Goal: Navigation & Orientation: Find specific page/section

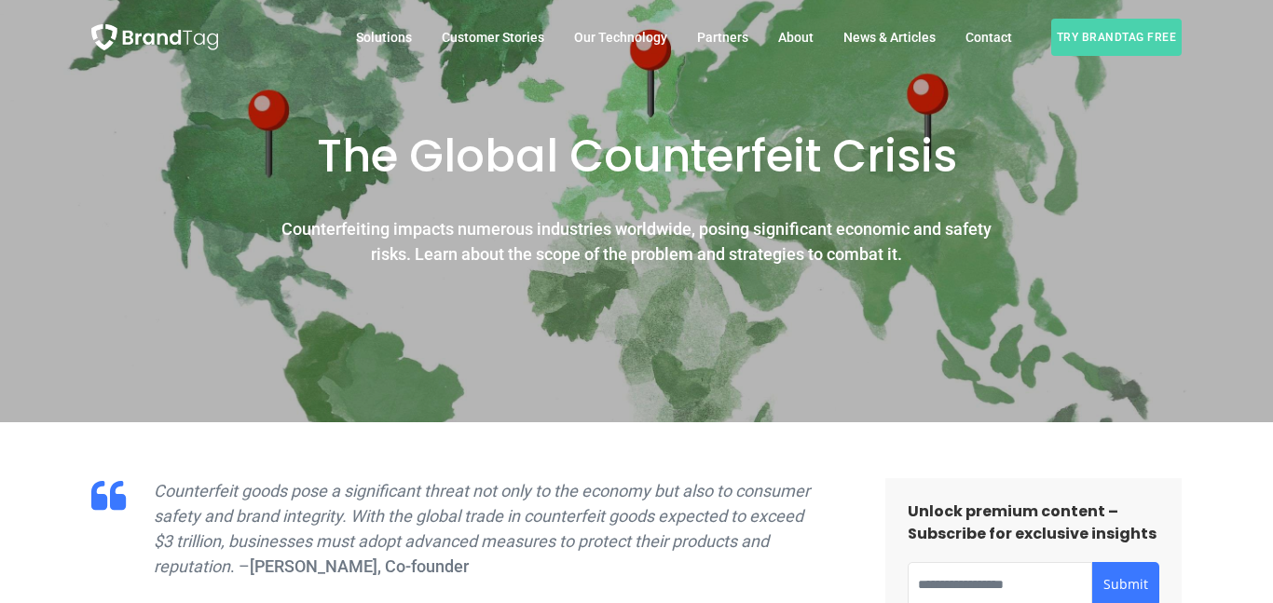
click at [428, 355] on div at bounding box center [636, 211] width 1273 height 422
click at [820, 326] on div at bounding box center [636, 211] width 1273 height 422
click at [789, 35] on span "About" at bounding box center [795, 37] width 35 height 15
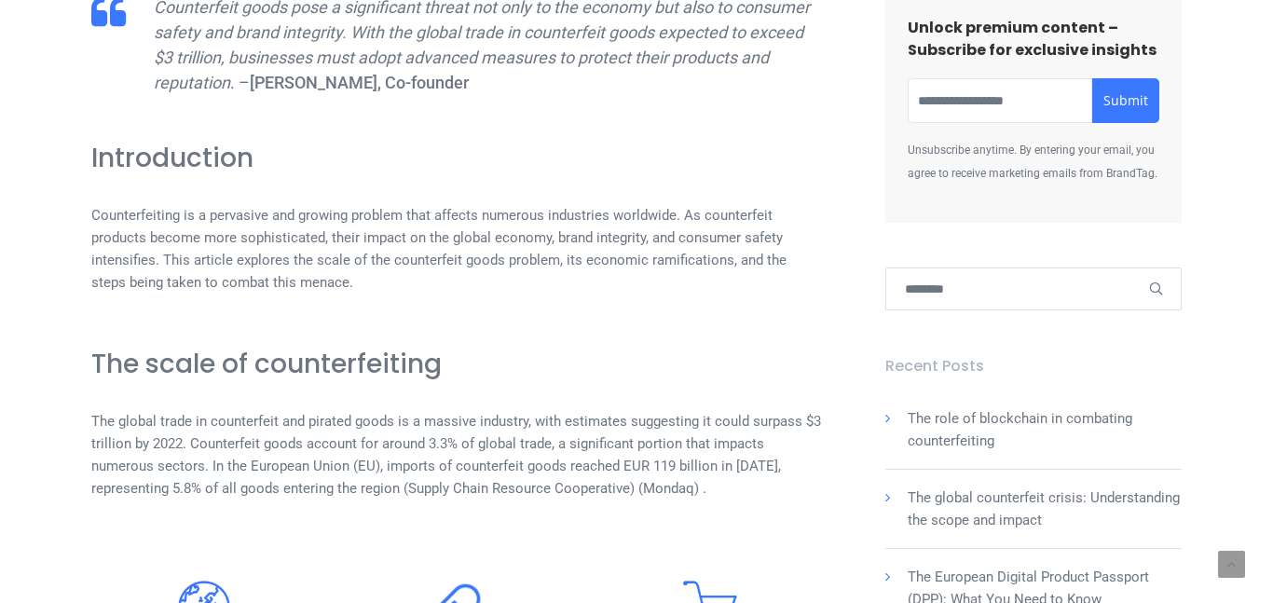
scroll to position [484, 0]
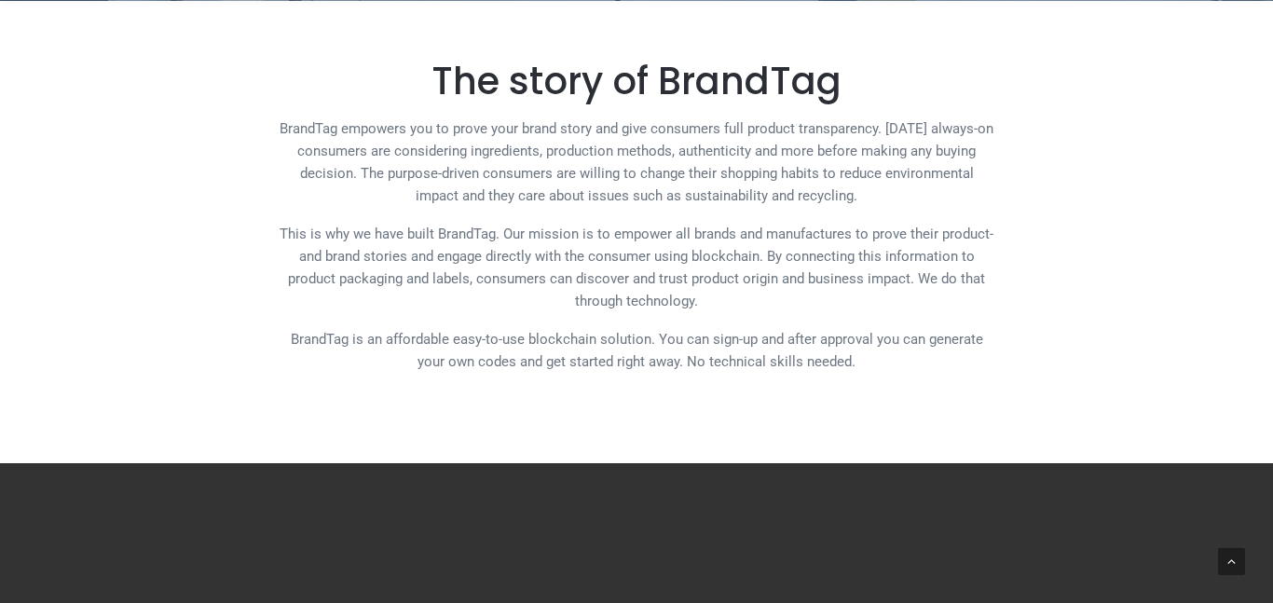
scroll to position [484, 0]
